Goal: Information Seeking & Learning: Compare options

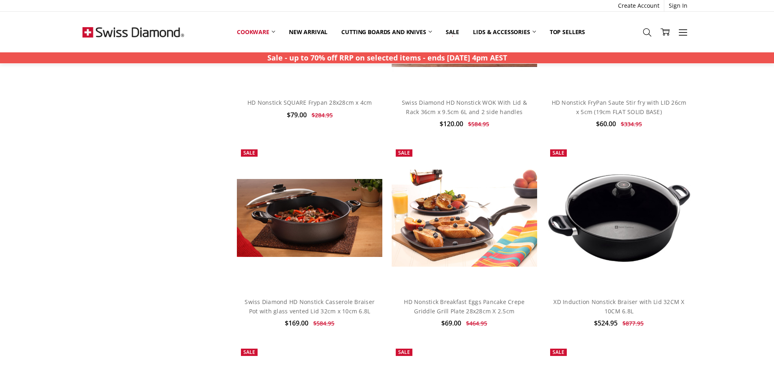
scroll to position [1016, 0]
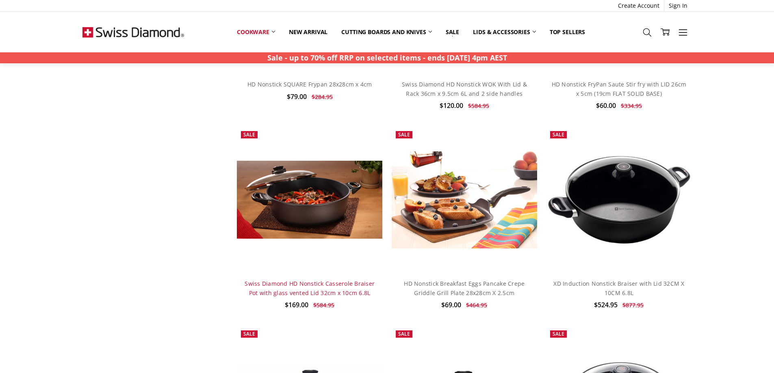
click at [320, 289] on link "Swiss Diamond HD Nonstick Casserole Braiser Pot with glass vented Lid 32cm x 10…" at bounding box center [310, 288] width 130 height 17
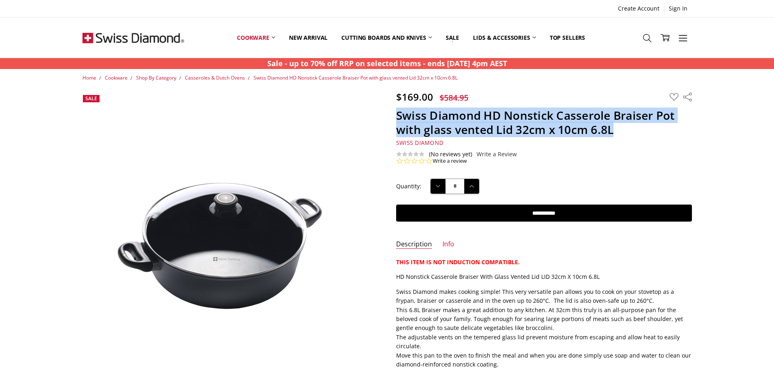
drag, startPoint x: 396, startPoint y: 115, endPoint x: 632, endPoint y: 126, distance: 236.0
click at [632, 126] on h1 "Swiss Diamond HD Nonstick Casserole Braiser Pot with glass vented Lid 32cm x 10…" at bounding box center [544, 122] width 296 height 28
copy h1 "Swiss Diamond HD Nonstick Casserole Braiser Pot with glass vented Lid 32cm x 10…"
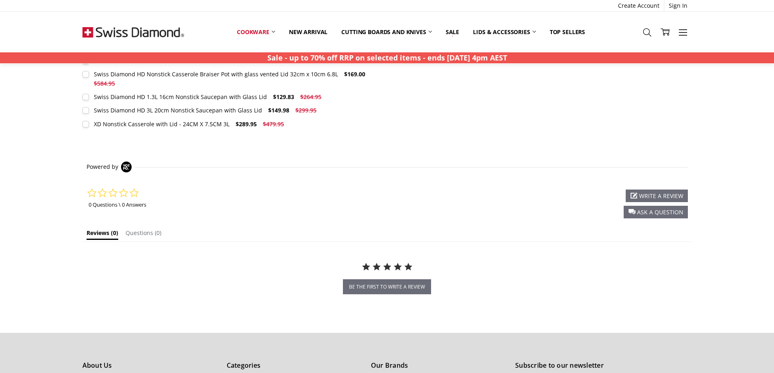
scroll to position [691, 0]
